Goal: Download file/media

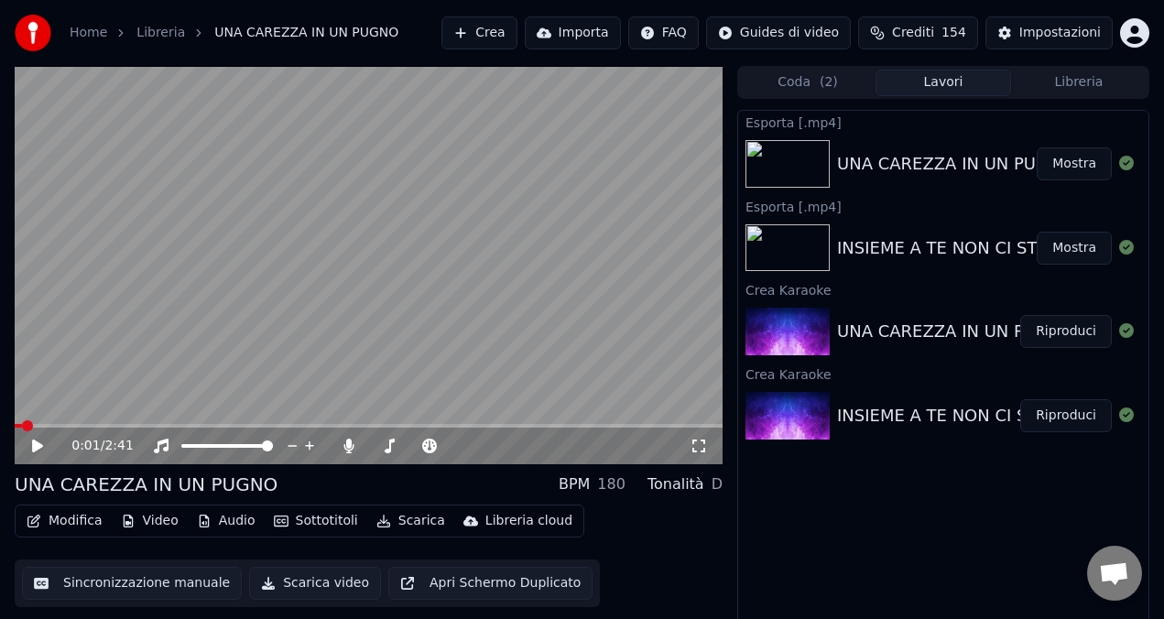
click at [1055, 86] on button "Libreria" at bounding box center [1079, 83] width 136 height 27
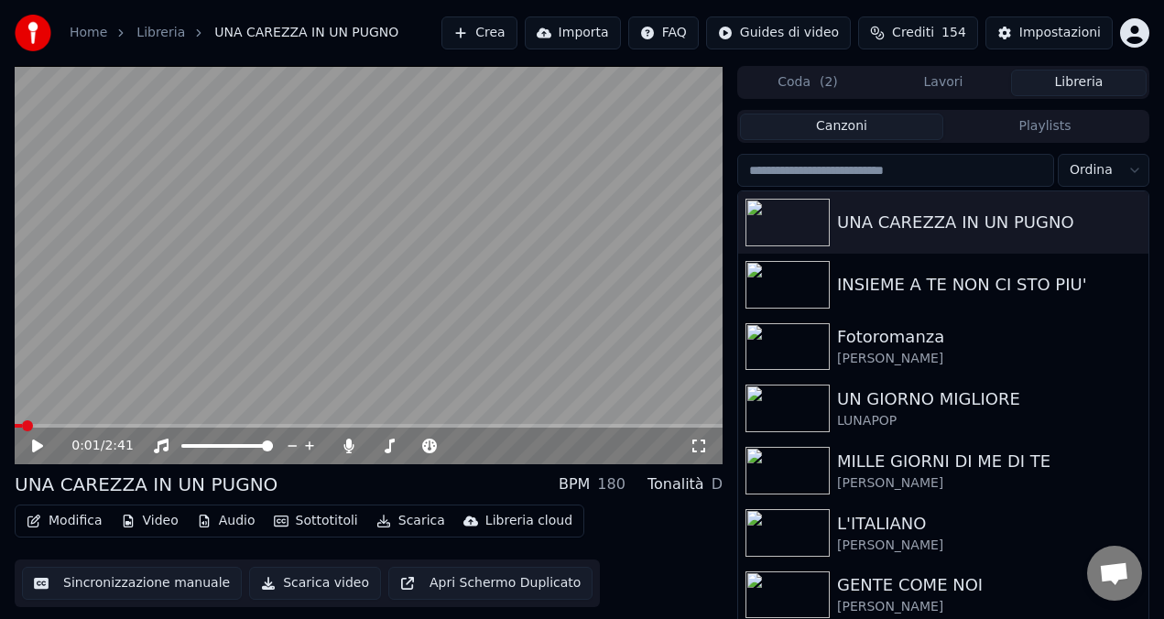
click at [879, 171] on input "search" at bounding box center [895, 170] width 317 height 33
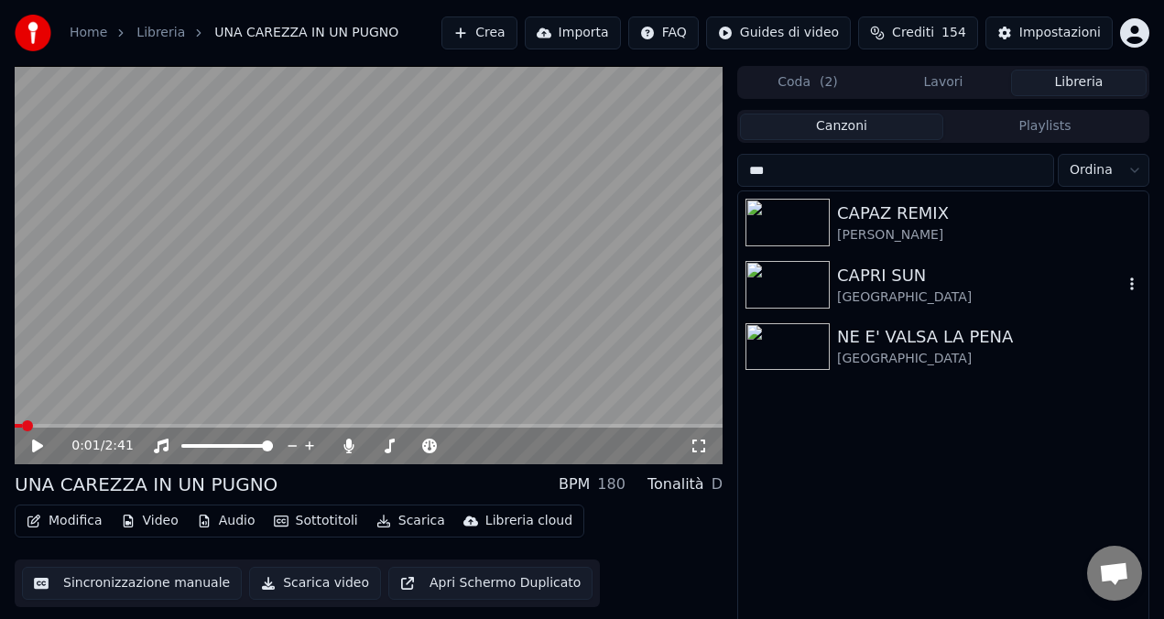
type input "***"
click at [788, 278] on img at bounding box center [788, 285] width 84 height 48
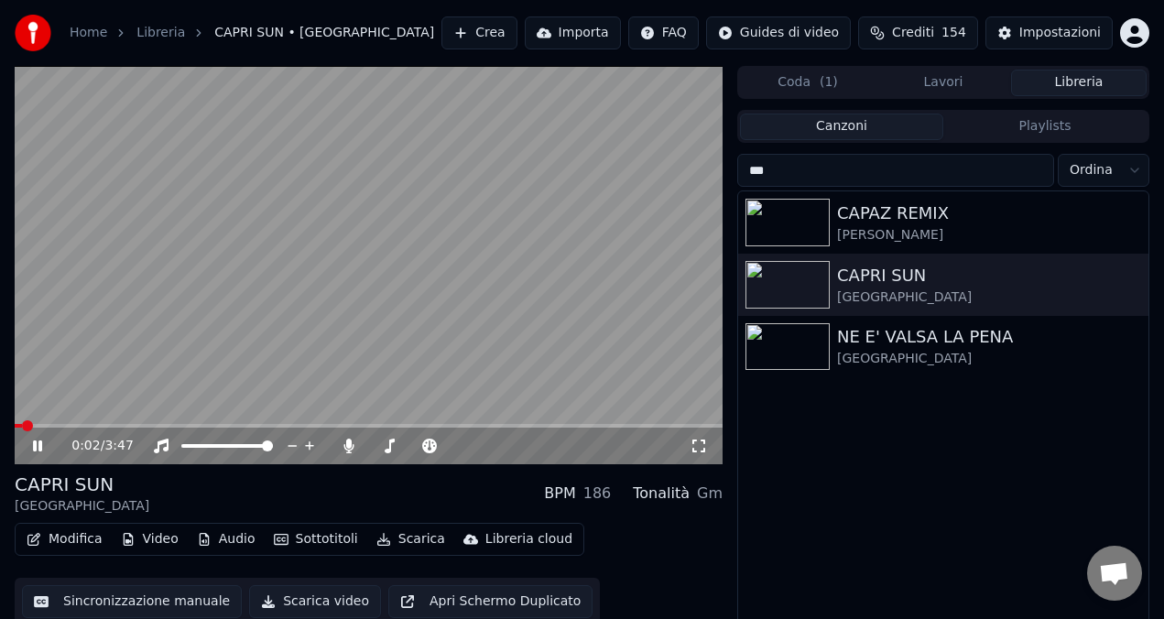
click at [104, 427] on span at bounding box center [369, 426] width 708 height 4
click at [36, 445] on icon at bounding box center [37, 446] width 9 height 11
click at [778, 218] on img at bounding box center [788, 223] width 84 height 48
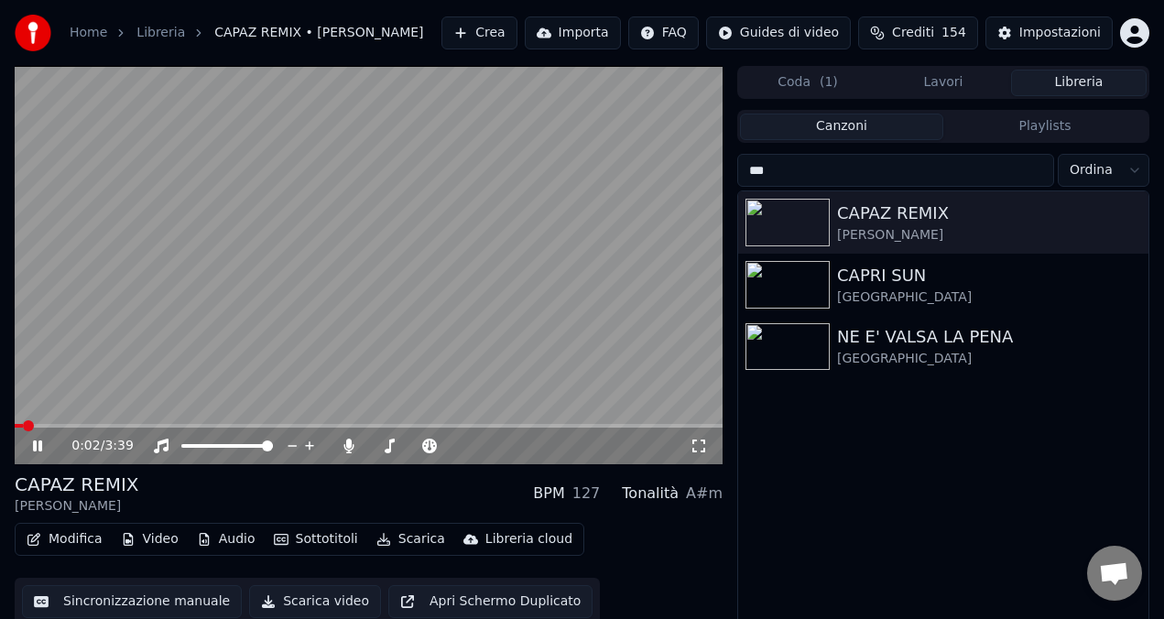
click at [38, 441] on icon at bounding box center [50, 446] width 42 height 15
click at [805, 285] on img at bounding box center [788, 285] width 84 height 48
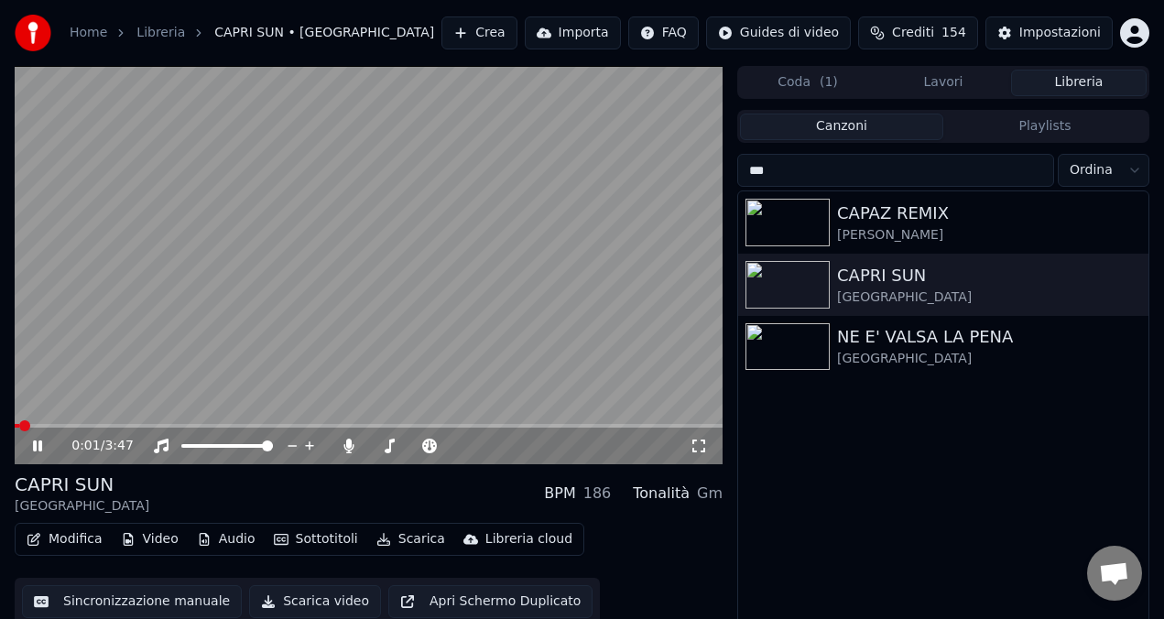
click at [38, 453] on div "0:01 / 3:47" at bounding box center [368, 446] width 693 height 18
click at [117, 427] on span at bounding box center [369, 426] width 708 height 4
click at [503, 422] on video at bounding box center [369, 265] width 708 height 398
click at [500, 425] on span at bounding box center [369, 426] width 708 height 4
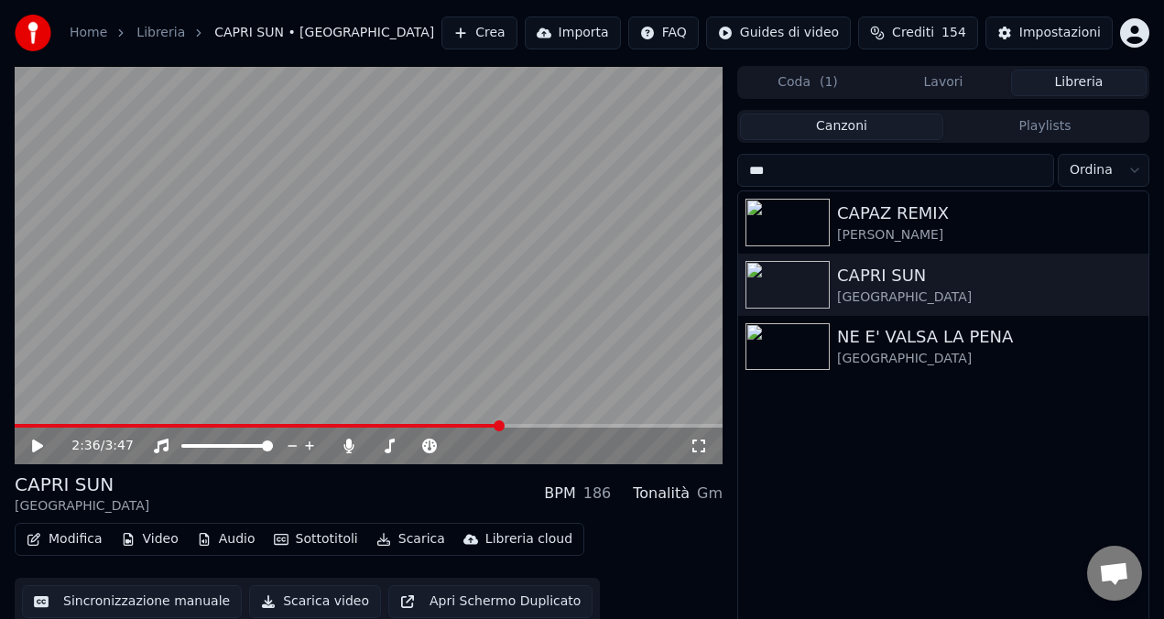
click at [35, 441] on icon at bounding box center [37, 446] width 11 height 13
click at [35, 441] on icon at bounding box center [37, 446] width 9 height 11
click at [395, 541] on button "Scarica" at bounding box center [410, 540] width 83 height 26
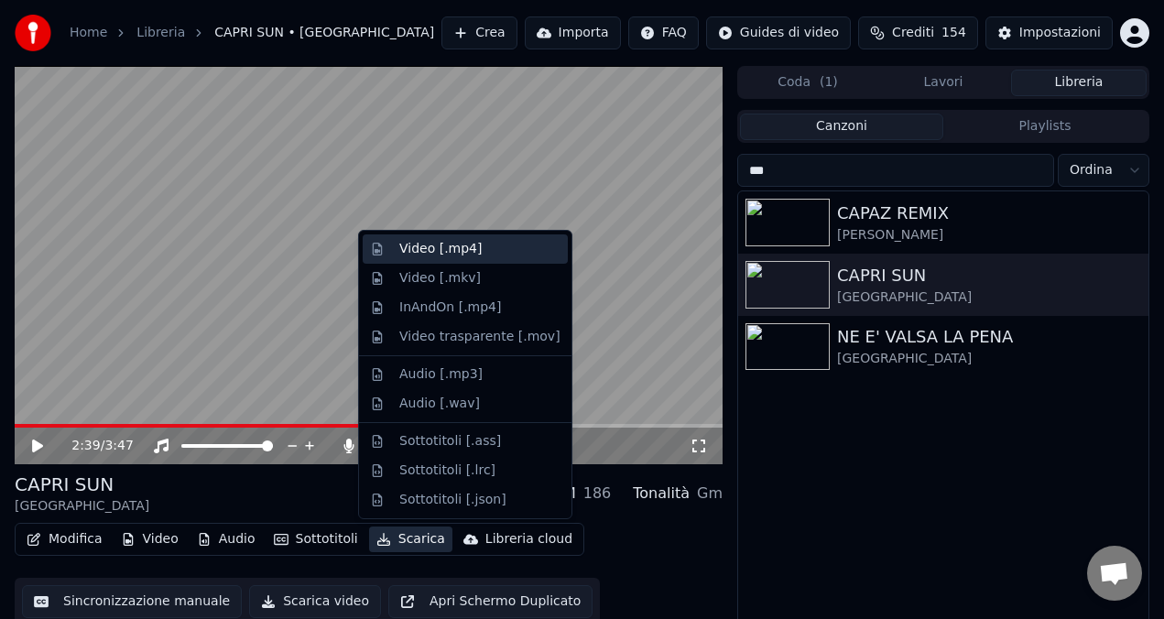
click at [430, 256] on div "Video [.mp4]" at bounding box center [440, 249] width 82 height 18
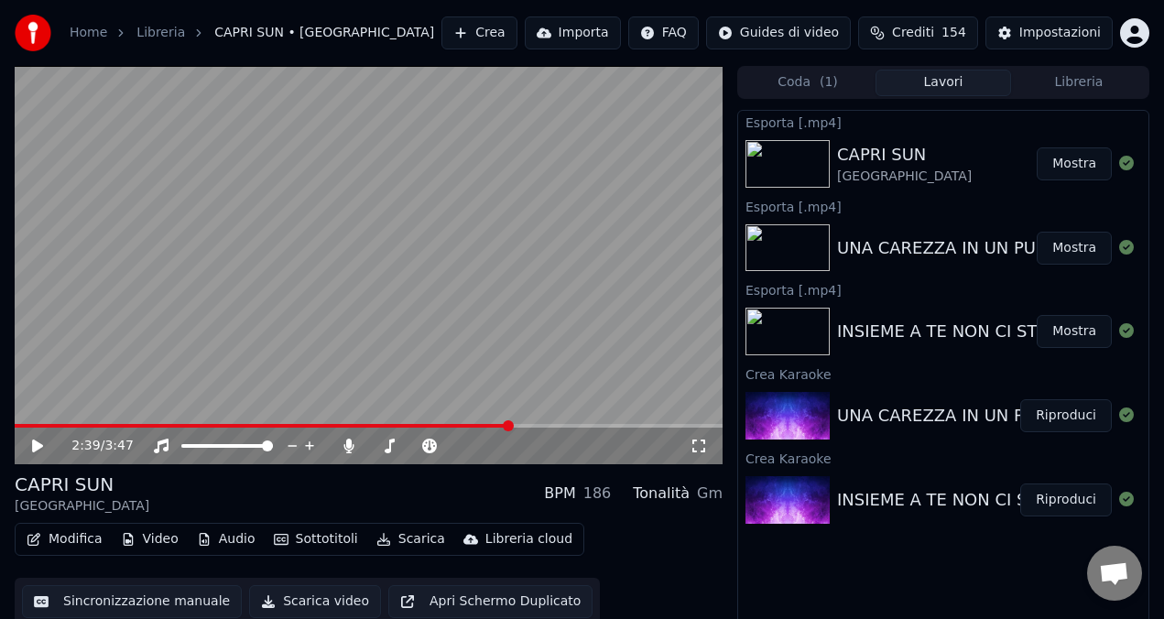
click at [1061, 167] on button "Mostra" at bounding box center [1074, 163] width 75 height 33
